Goal: Information Seeking & Learning: Check status

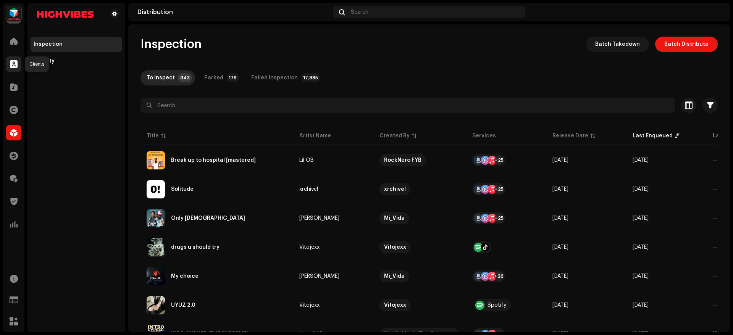
click at [11, 60] on div at bounding box center [13, 64] width 15 height 15
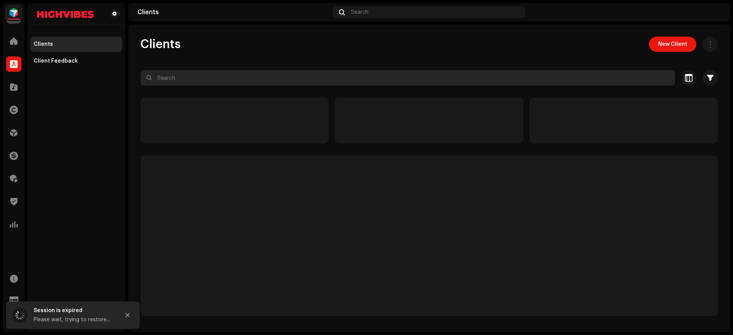
click at [178, 75] on input "text" at bounding box center [408, 77] width 535 height 15
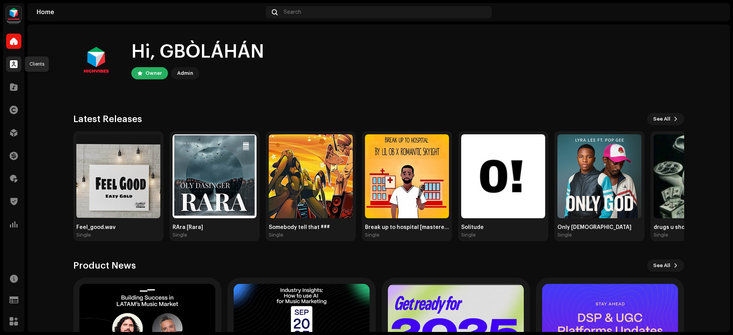
click at [6, 58] on div at bounding box center [13, 64] width 15 height 15
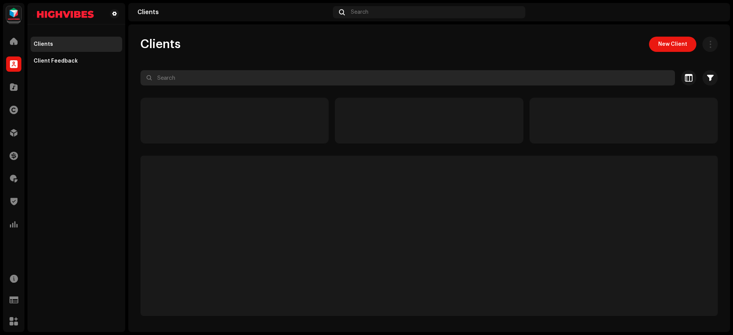
click at [228, 72] on input "text" at bounding box center [408, 77] width 535 height 15
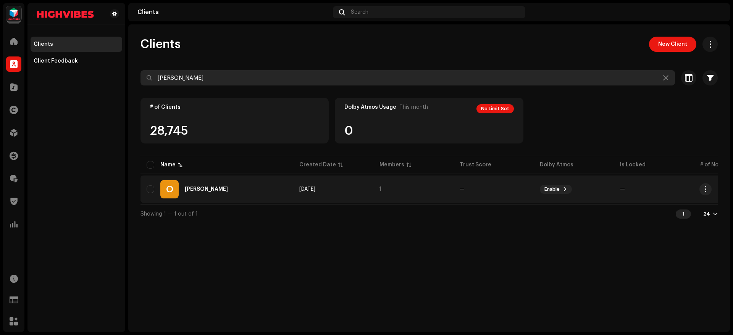
type input "oduma essan"
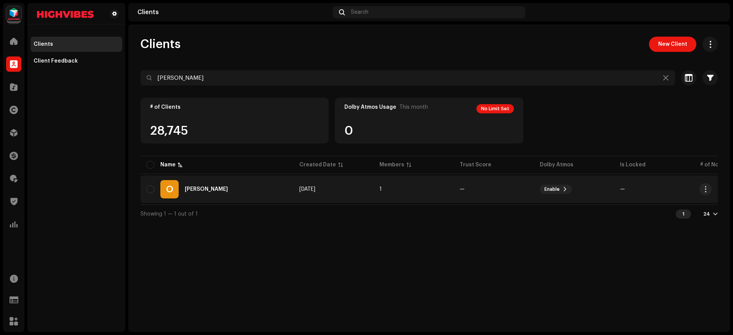
click at [194, 192] on div "O Oduma Essan" at bounding box center [217, 189] width 141 height 18
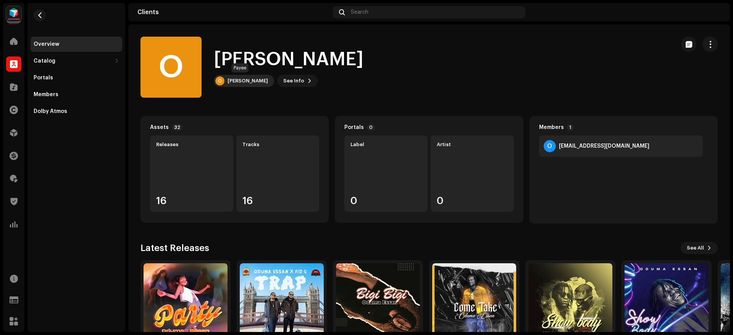
click at [247, 84] on div "O Oduma Essan" at bounding box center [244, 81] width 60 height 12
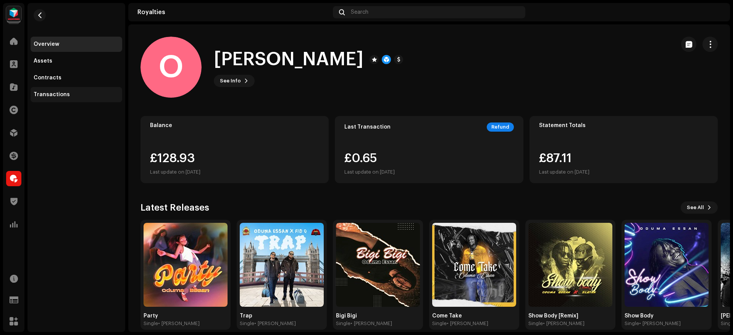
click at [58, 89] on div "Transactions" at bounding box center [77, 94] width 92 height 15
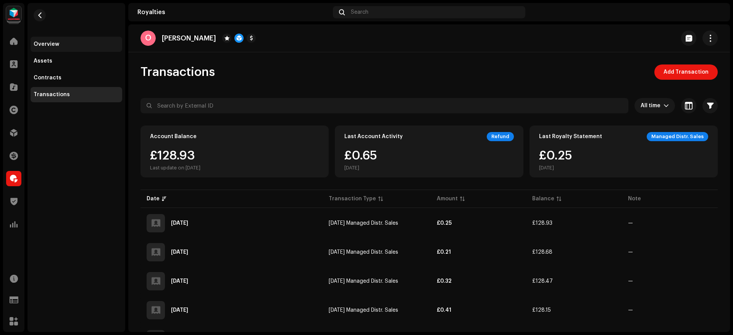
click at [67, 41] on div "Overview" at bounding box center [77, 44] width 86 height 6
